Goal: Register for event/course

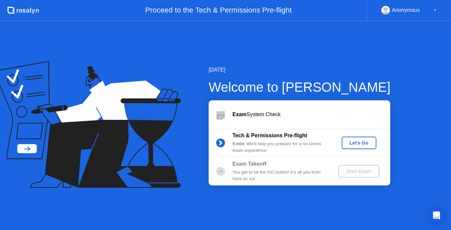
click at [353, 140] on div "Let's Go" at bounding box center [358, 142] width 29 height 5
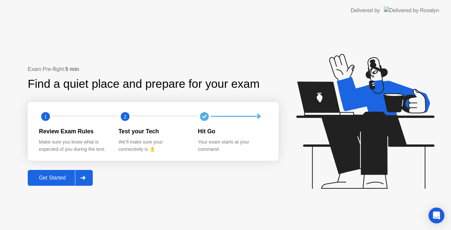
click at [56, 182] on button "Get Started" at bounding box center [60, 178] width 65 height 16
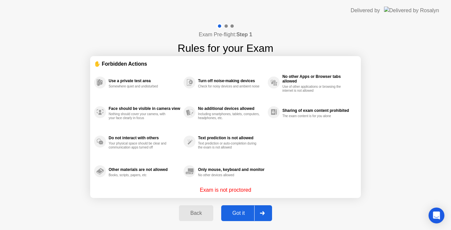
click at [238, 214] on div "Got it" at bounding box center [238, 213] width 31 height 6
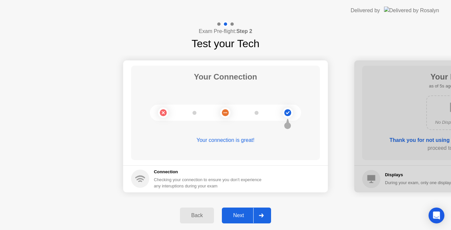
click at [247, 213] on div "Next" at bounding box center [238, 215] width 29 height 6
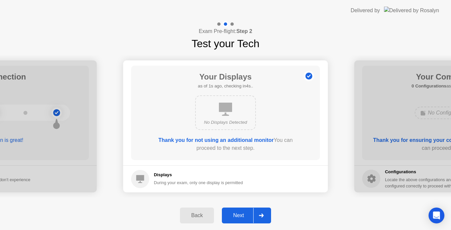
click at [241, 212] on div "Next" at bounding box center [238, 215] width 29 height 6
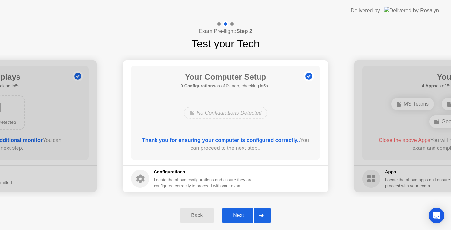
click at [241, 212] on div "Next" at bounding box center [238, 215] width 29 height 6
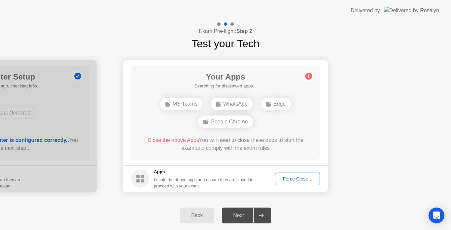
click at [301, 183] on button "Force Close..." at bounding box center [297, 178] width 45 height 13
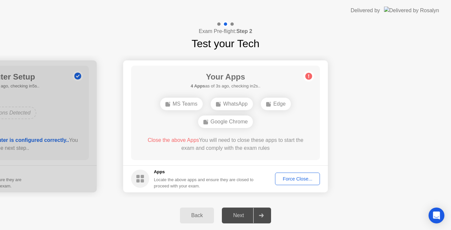
click at [291, 180] on div "Force Close..." at bounding box center [297, 178] width 40 height 5
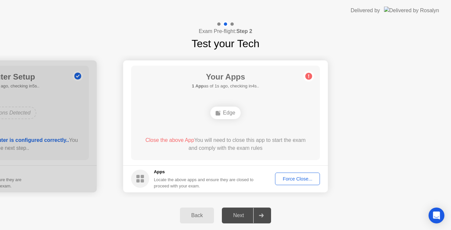
click at [285, 180] on div "Force Close..." at bounding box center [297, 178] width 40 height 5
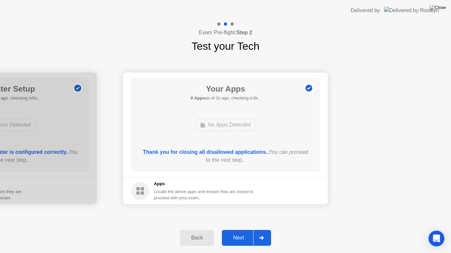
click at [231, 230] on div "Next" at bounding box center [238, 238] width 29 height 6
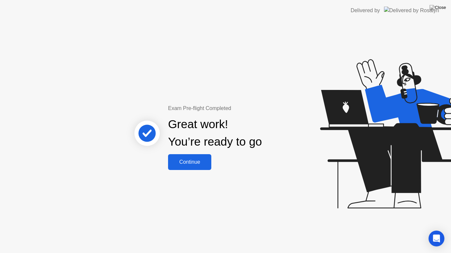
click at [197, 165] on div "Continue" at bounding box center [189, 162] width 39 height 6
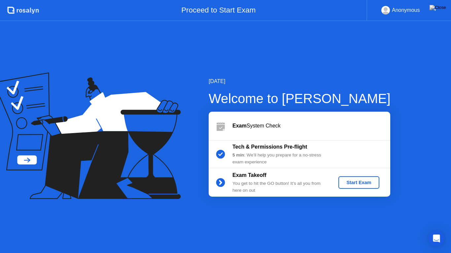
click at [355, 180] on div "Start Exam" at bounding box center [358, 182] width 35 height 5
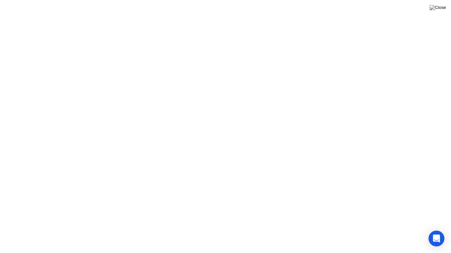
click div
click div "End Proctoring Session"
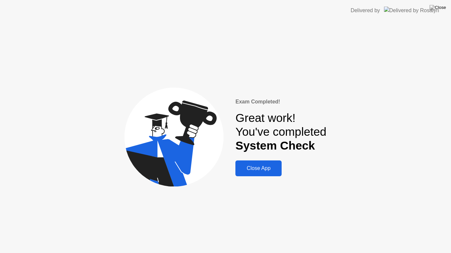
click at [259, 169] on div "Close App" at bounding box center [258, 169] width 42 height 6
